Goal: Task Accomplishment & Management: Use online tool/utility

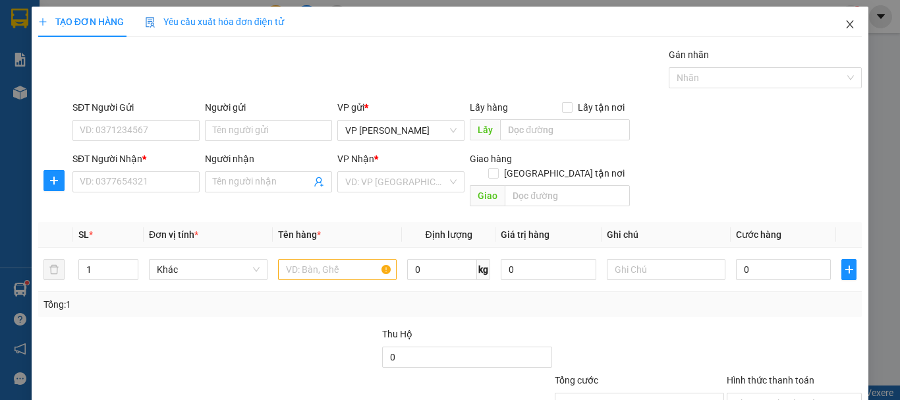
click at [841, 30] on span "Close" at bounding box center [850, 25] width 37 height 37
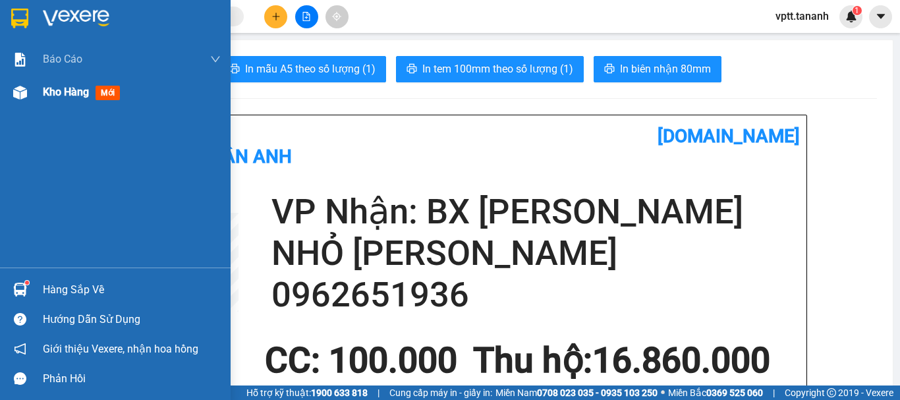
click at [60, 91] on span "Kho hàng" at bounding box center [66, 92] width 46 height 13
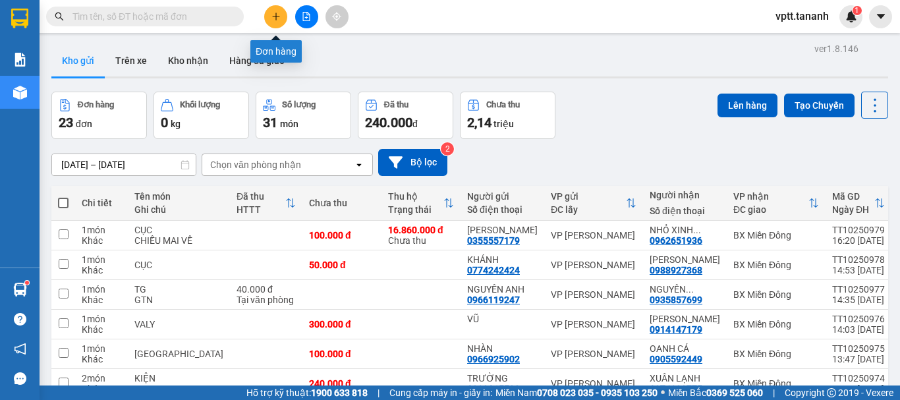
click at [276, 18] on icon "plus" at bounding box center [275, 16] width 1 height 7
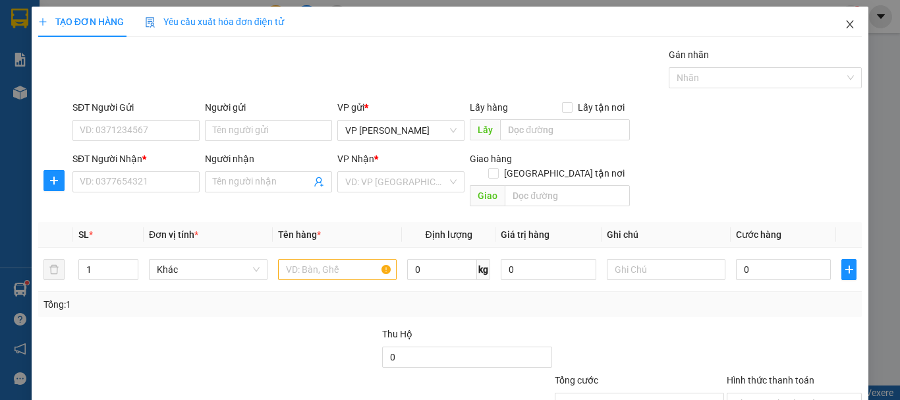
click at [845, 25] on icon "close" at bounding box center [850, 24] width 11 height 11
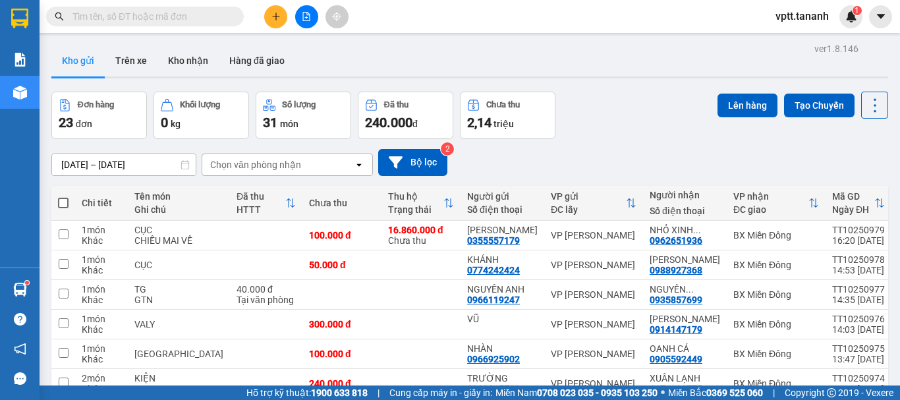
click at [64, 202] on span at bounding box center [63, 203] width 11 height 11
click at [63, 196] on input "checkbox" at bounding box center [63, 196] width 0 height 0
checkbox input "true"
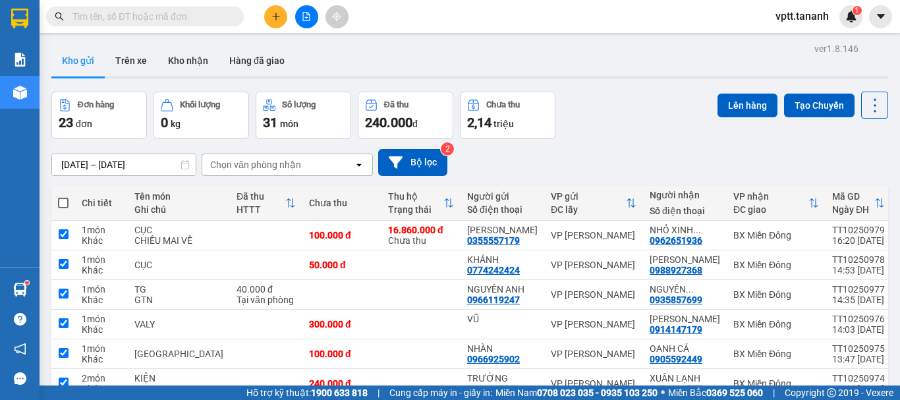
checkbox input "true"
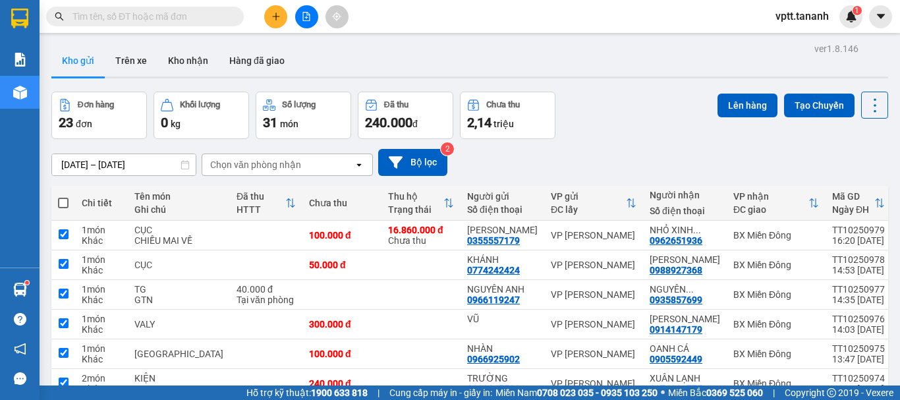
checkbox input "true"
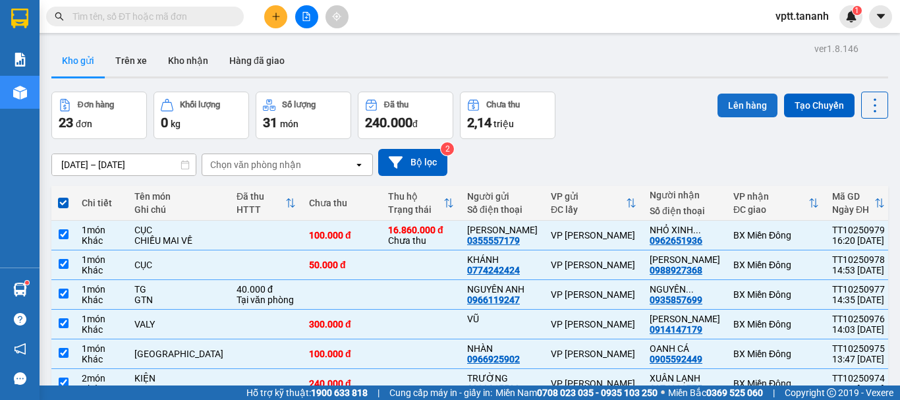
click at [745, 102] on button "Lên hàng" at bounding box center [748, 106] width 60 height 24
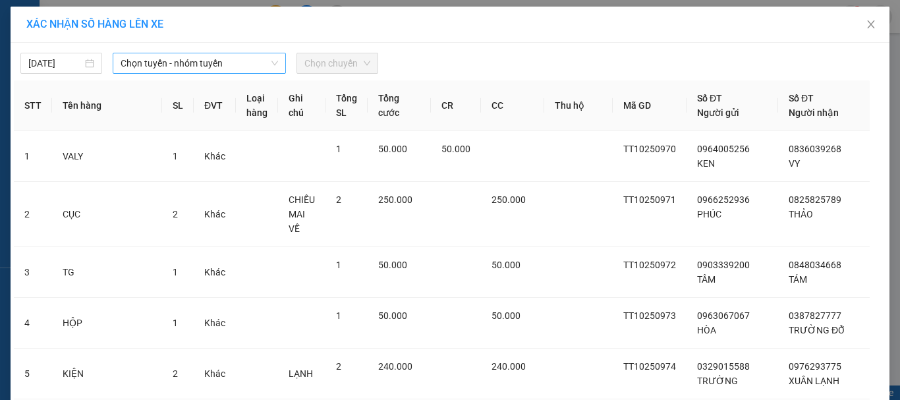
click at [233, 67] on span "Chọn tuyến - nhóm tuyến" at bounding box center [199, 63] width 157 height 20
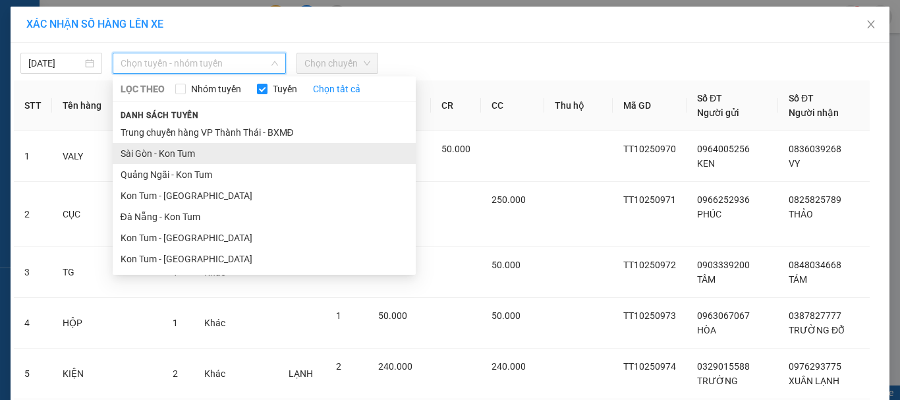
click at [194, 154] on li "Sài Gòn - Kon Tum" at bounding box center [264, 153] width 303 height 21
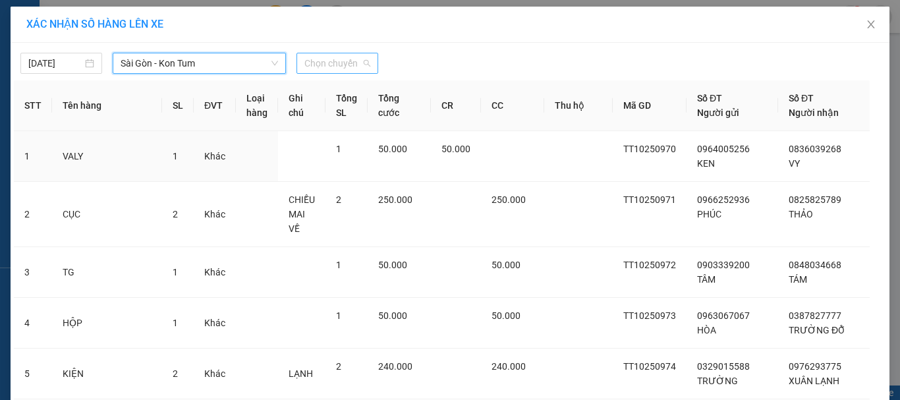
click at [327, 64] on span "Chọn chuyến" at bounding box center [337, 63] width 66 height 20
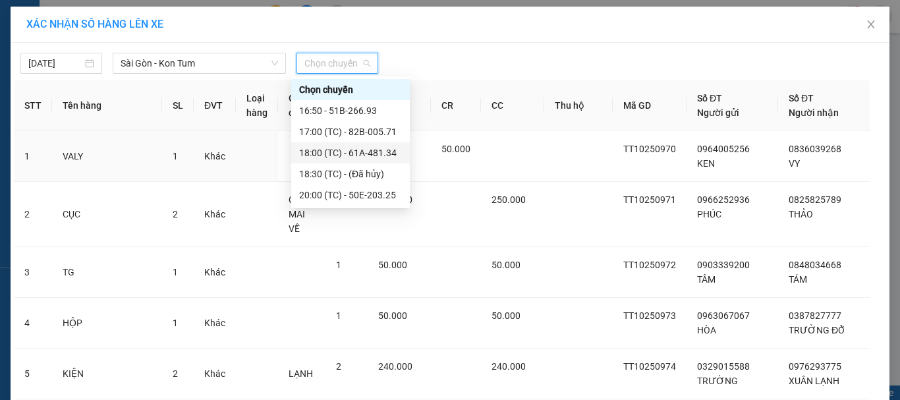
click at [357, 154] on div "18:00 (TC) - 61A-481.34" at bounding box center [350, 153] width 103 height 14
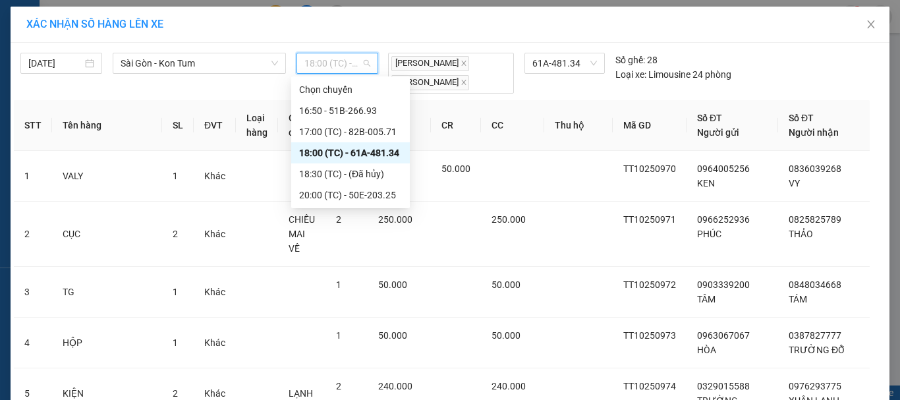
click at [358, 65] on span "18:00 (TC) - 61A-481.34" at bounding box center [337, 63] width 66 height 20
click at [377, 131] on div "17:00 (TC) - 82B-005.71" at bounding box center [350, 132] width 103 height 14
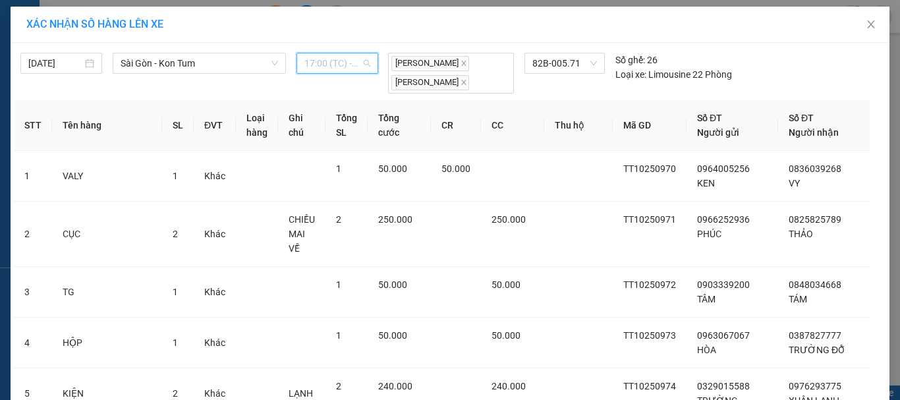
click at [358, 65] on span "17:00 (TC) - 82B-005.71" at bounding box center [337, 63] width 66 height 20
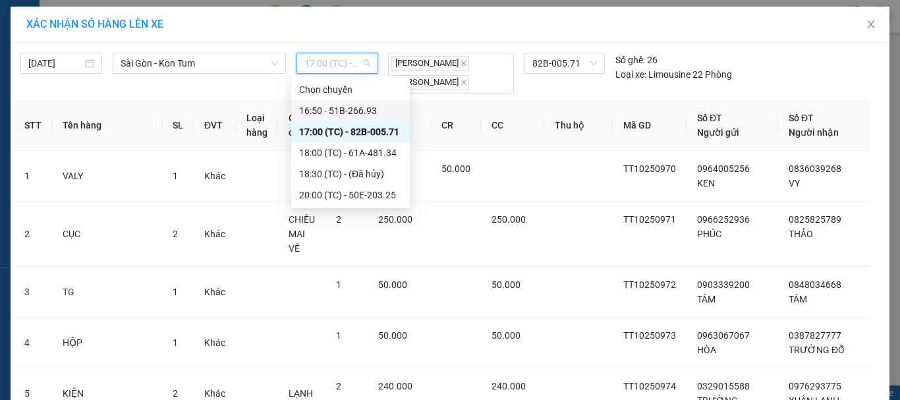
click at [362, 110] on div "16:50 - 51B-266.93" at bounding box center [350, 110] width 103 height 14
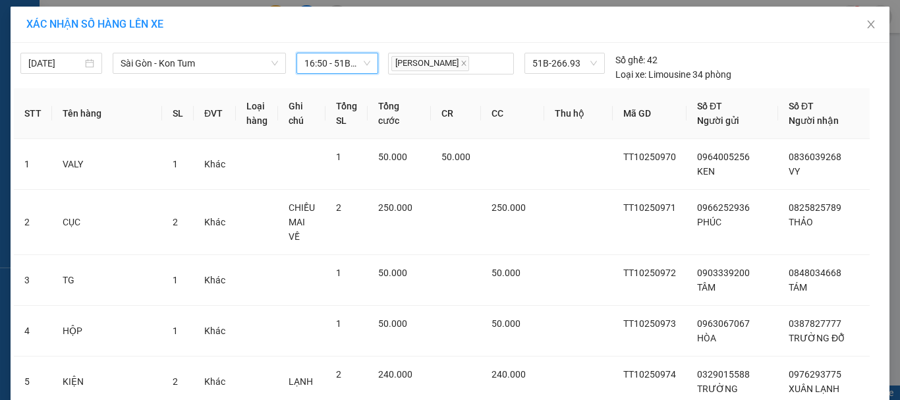
click at [362, 64] on span "16:50 - 51B-266.93" at bounding box center [337, 63] width 66 height 20
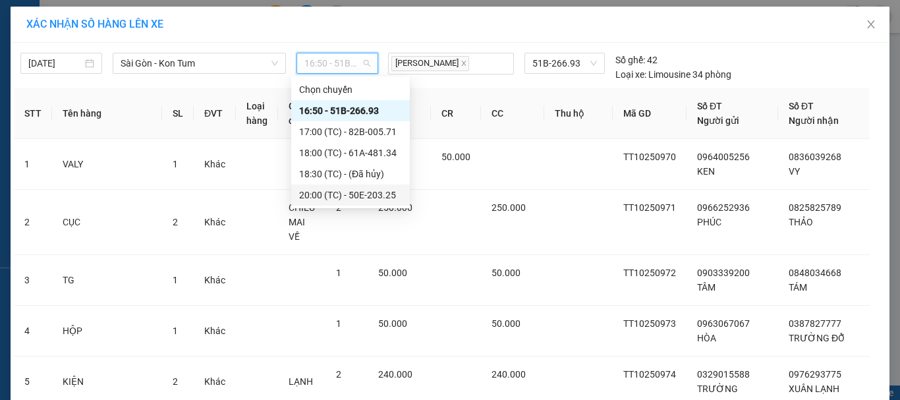
click at [383, 198] on div "20:00 (TC) - 50E-203.25" at bounding box center [350, 195] width 103 height 14
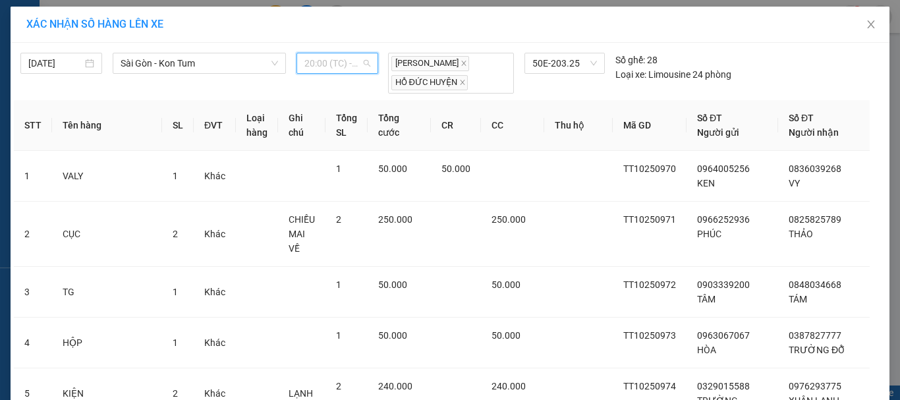
click at [358, 65] on span "20:00 (TC) - 50E-203.25" at bounding box center [337, 63] width 66 height 20
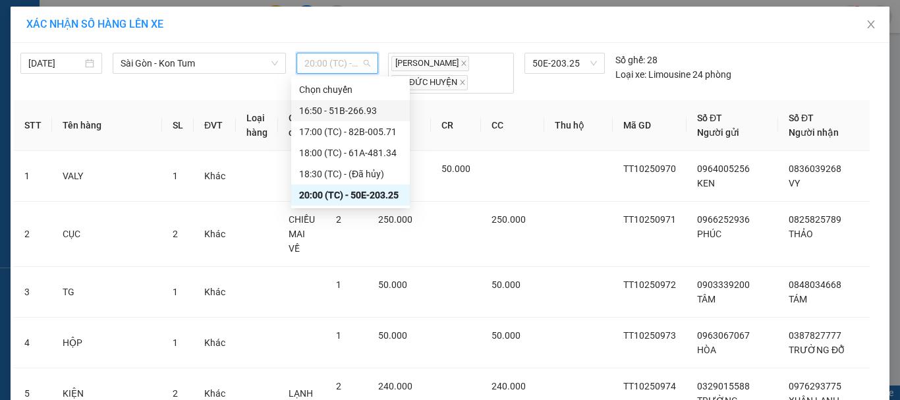
click at [367, 112] on div "16:50 - 51B-266.93" at bounding box center [350, 110] width 103 height 14
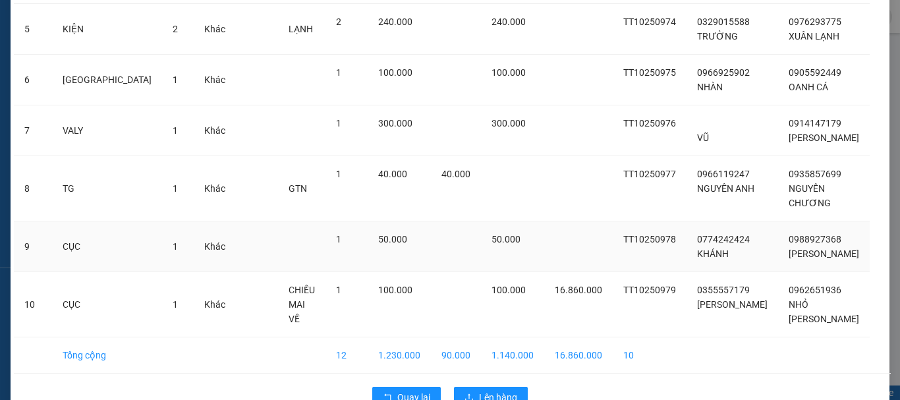
scroll to position [372, 0]
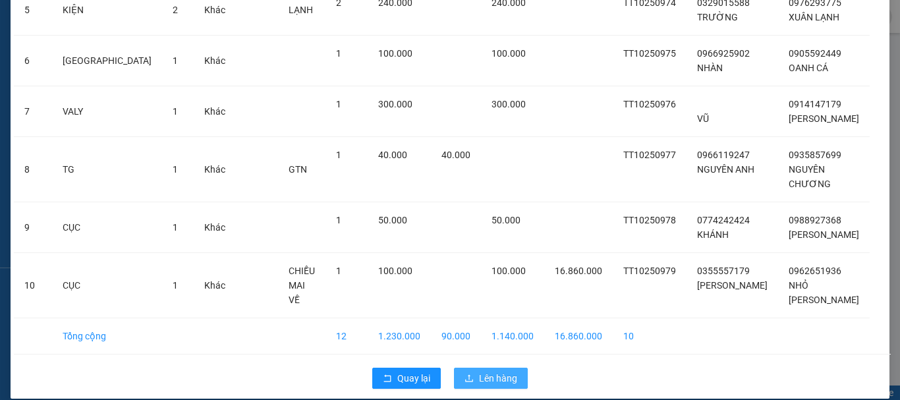
click at [492, 371] on span "Lên hàng" at bounding box center [498, 378] width 38 height 14
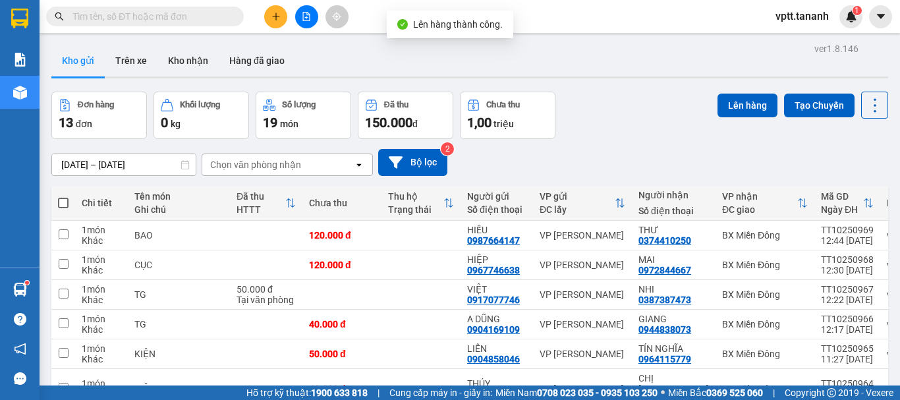
click at [63, 204] on span at bounding box center [63, 203] width 11 height 11
click at [63, 196] on input "checkbox" at bounding box center [63, 196] width 0 height 0
checkbox input "true"
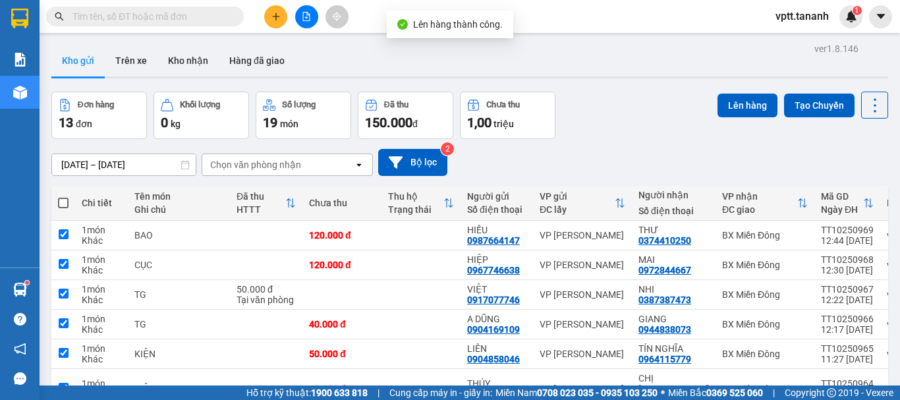
checkbox input "true"
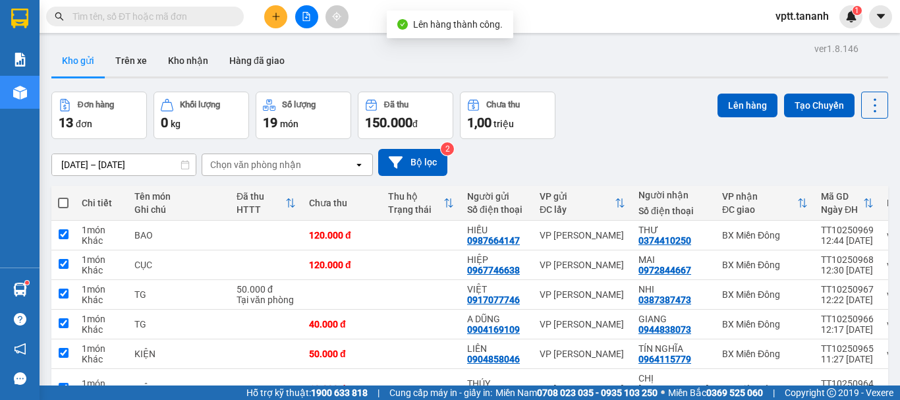
checkbox input "true"
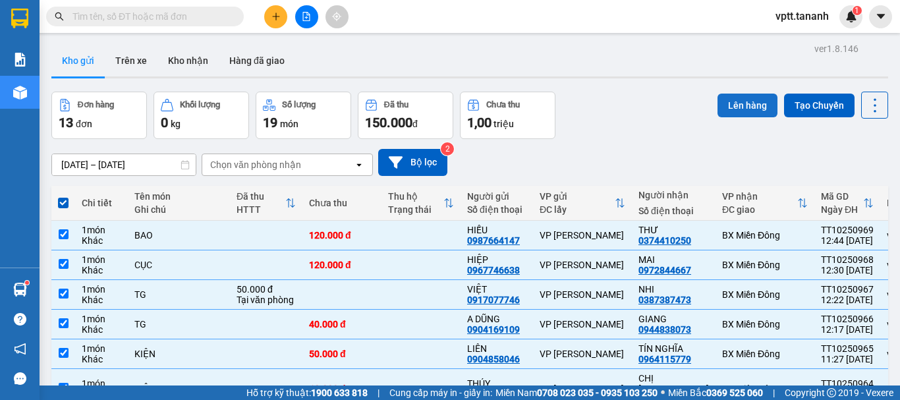
click at [723, 102] on button "Lên hàng" at bounding box center [748, 106] width 60 height 24
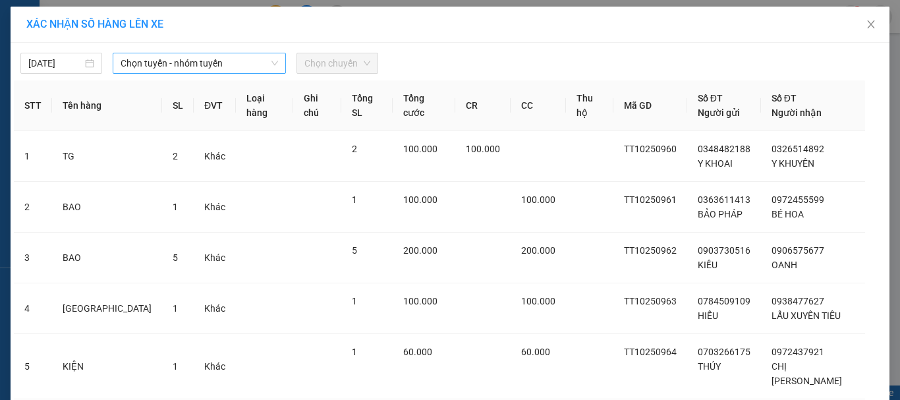
click at [224, 63] on span "Chọn tuyến - nhóm tuyến" at bounding box center [199, 63] width 157 height 20
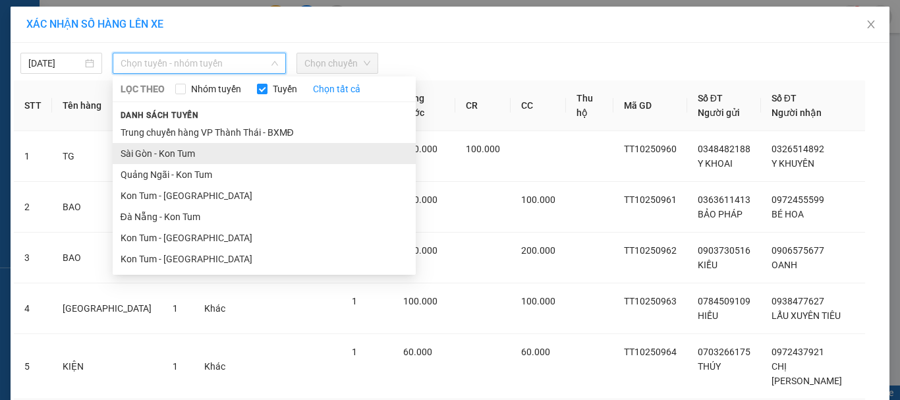
click at [209, 154] on li "Sài Gòn - Kon Tum" at bounding box center [264, 153] width 303 height 21
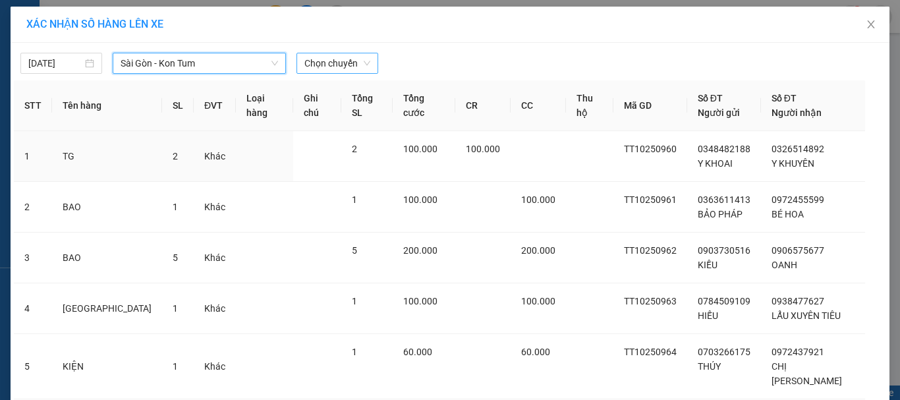
click at [318, 65] on span "Chọn chuyến" at bounding box center [337, 63] width 66 height 20
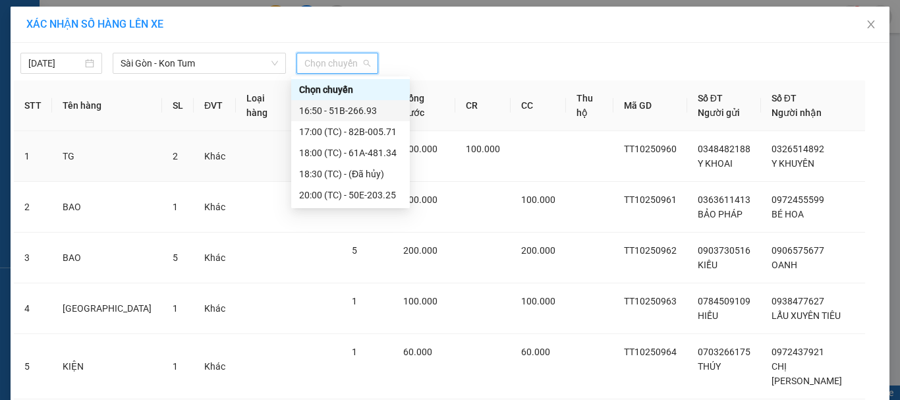
click at [353, 111] on div "16:50 - 51B-266.93" at bounding box center [350, 110] width 103 height 14
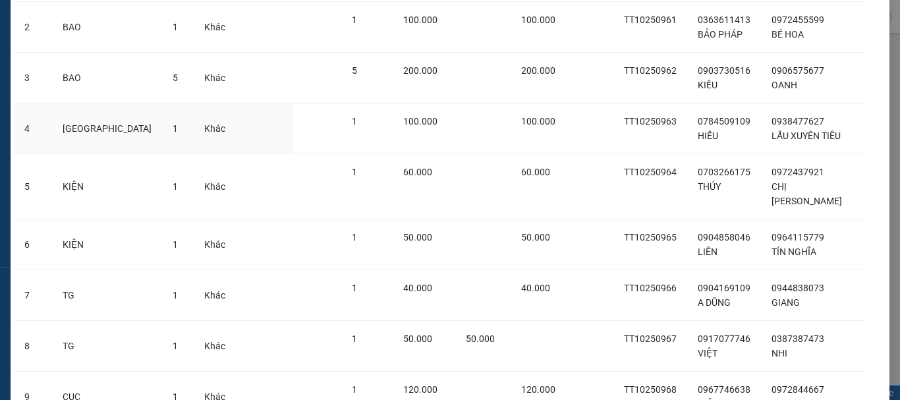
scroll to position [343, 0]
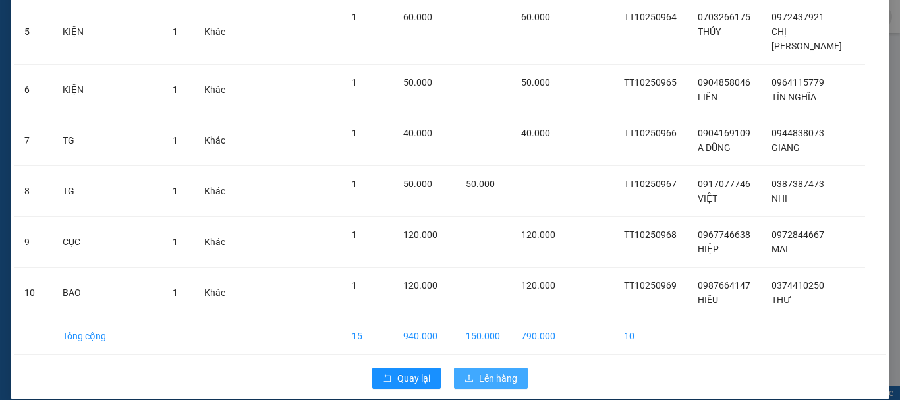
click at [472, 368] on button "Lên hàng" at bounding box center [491, 378] width 74 height 21
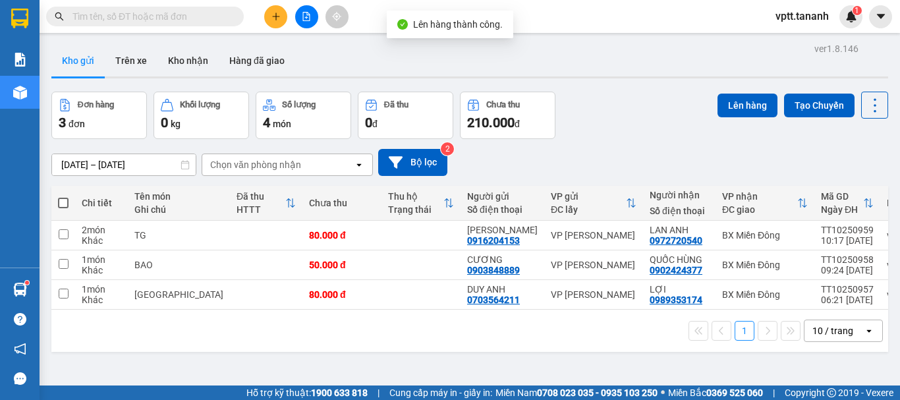
click at [63, 203] on span at bounding box center [63, 203] width 11 height 11
click at [63, 196] on input "checkbox" at bounding box center [63, 196] width 0 height 0
checkbox input "true"
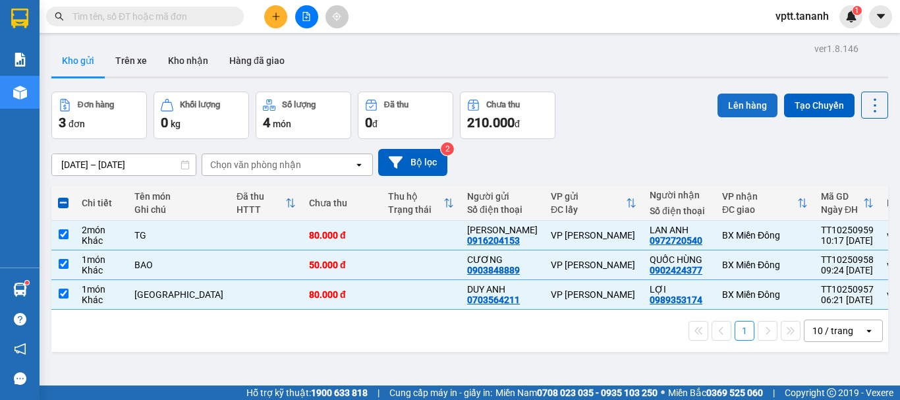
click at [727, 105] on button "Lên hàng" at bounding box center [748, 106] width 60 height 24
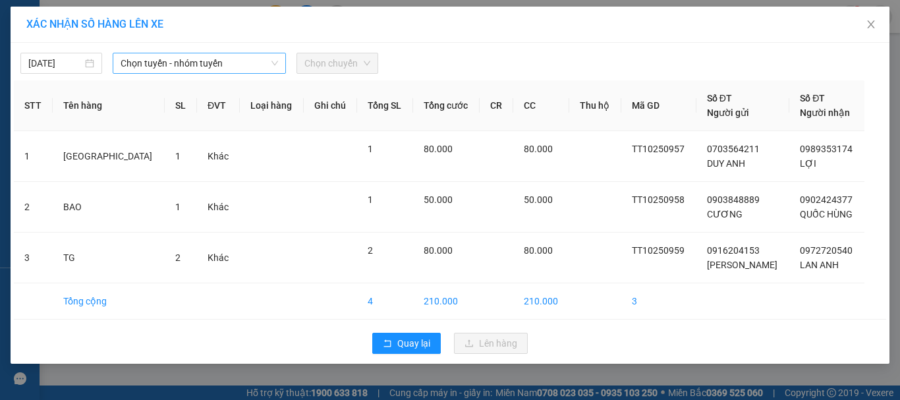
click at [178, 60] on span "Chọn tuyến - nhóm tuyến" at bounding box center [199, 63] width 157 height 20
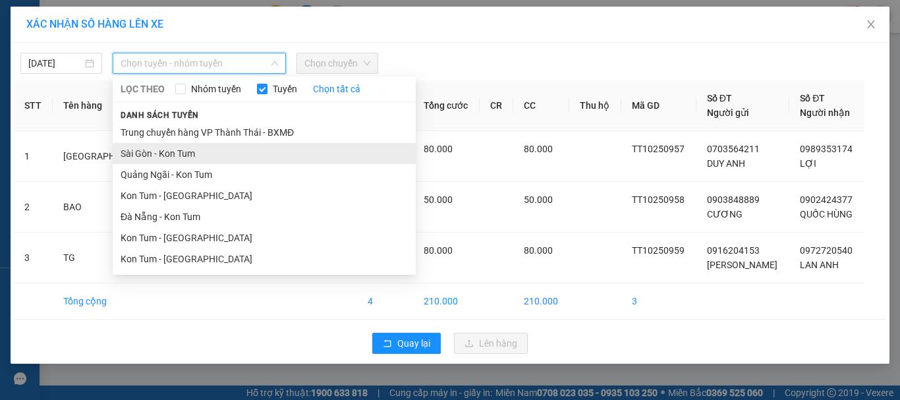
click at [188, 155] on li "Sài Gòn - Kon Tum" at bounding box center [264, 153] width 303 height 21
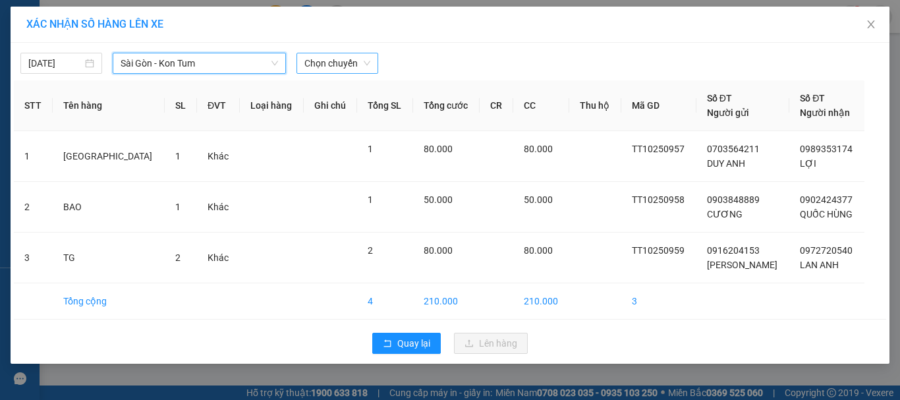
click at [331, 65] on span "Chọn chuyến" at bounding box center [337, 63] width 66 height 20
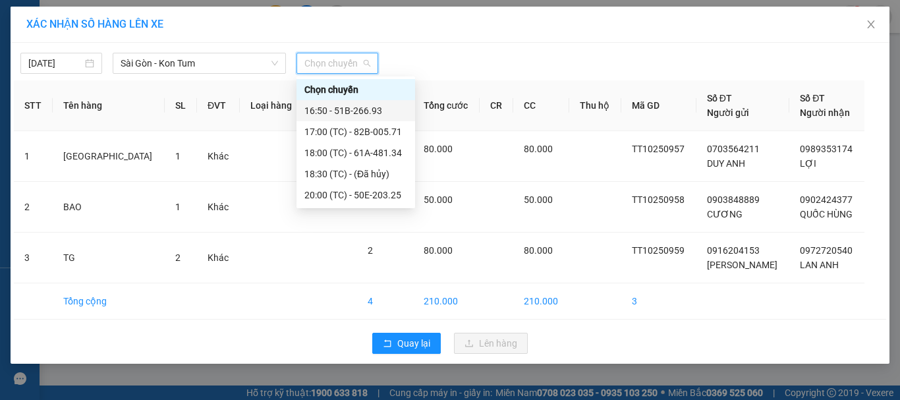
click at [358, 111] on div "16:50 - 51B-266.93" at bounding box center [355, 110] width 103 height 14
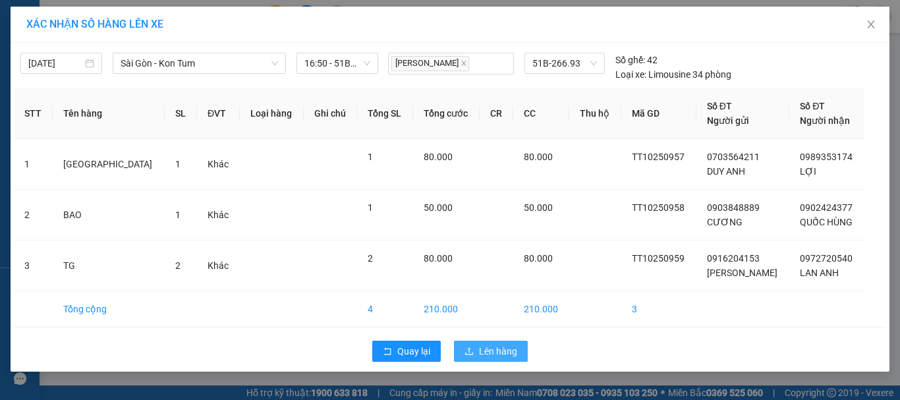
click at [501, 351] on span "Lên hàng" at bounding box center [498, 351] width 38 height 14
